Goal: Task Accomplishment & Management: Manage account settings

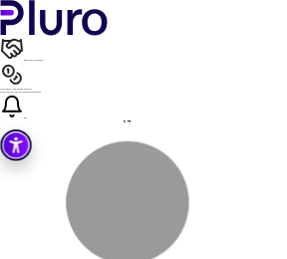
scroll to position [40, 0]
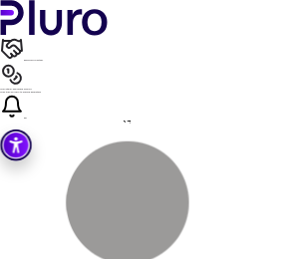
drag, startPoint x: 115, startPoint y: 249, endPoint x: 85, endPoint y: 111, distance: 141.6
drag, startPoint x: 127, startPoint y: 170, endPoint x: 87, endPoint y: 29, distance: 147.0
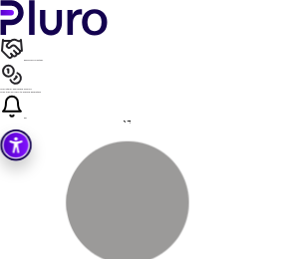
drag, startPoint x: 170, startPoint y: 216, endPoint x: 121, endPoint y: 218, distance: 49.8
drag, startPoint x: 117, startPoint y: 218, endPoint x: 181, endPoint y: 217, distance: 64.8
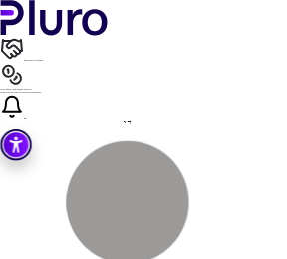
copy div "**********"
drag, startPoint x: 170, startPoint y: 218, endPoint x: 120, endPoint y: 220, distance: 50.8
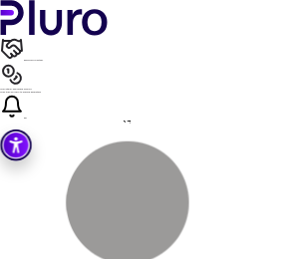
drag, startPoint x: 172, startPoint y: 218, endPoint x: 119, endPoint y: 218, distance: 53.8
drag, startPoint x: 129, startPoint y: 70, endPoint x: 139, endPoint y: 71, distance: 10.0
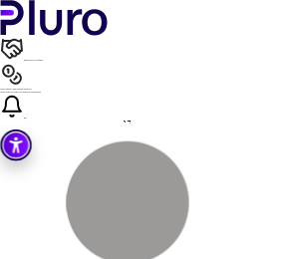
drag, startPoint x: 139, startPoint y: 70, endPoint x: 129, endPoint y: 72, distance: 10.2
copy div "*******"
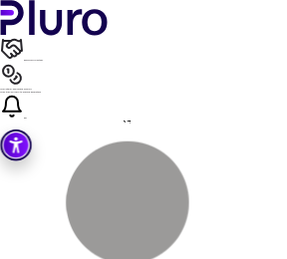
drag, startPoint x: 212, startPoint y: 228, endPoint x: 190, endPoint y: 228, distance: 21.9
drag, startPoint x: 131, startPoint y: 155, endPoint x: 89, endPoint y: 80, distance: 87.0
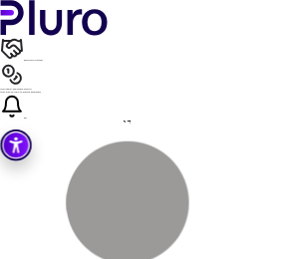
drag, startPoint x: 111, startPoint y: 40, endPoint x: 138, endPoint y: 241, distance: 203.1
copy div "**********"
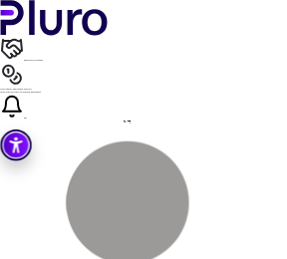
drag, startPoint x: 124, startPoint y: 162, endPoint x: 113, endPoint y: 160, distance: 11.1
drag, startPoint x: 131, startPoint y: 161, endPoint x: 75, endPoint y: 138, distance: 61.2
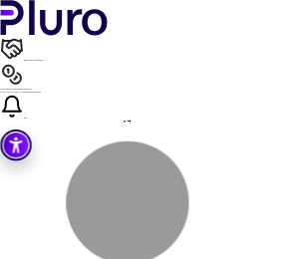
drag, startPoint x: 126, startPoint y: 222, endPoint x: 93, endPoint y: 201, distance: 39.0
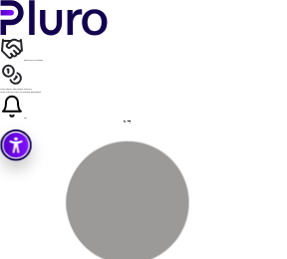
scroll to position [646, 0]
